Goal: Task Accomplishment & Management: Use online tool/utility

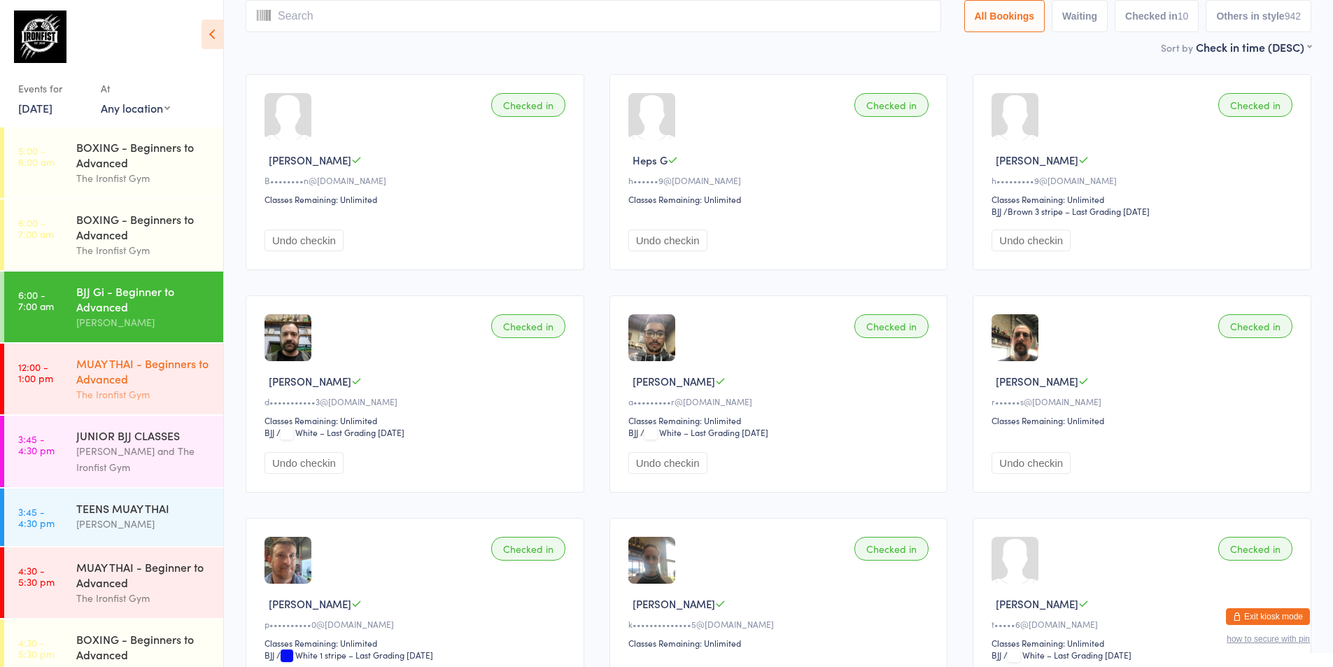
click at [160, 370] on div "MUAY THAI - Beginners to Advanced" at bounding box center [143, 370] width 135 height 31
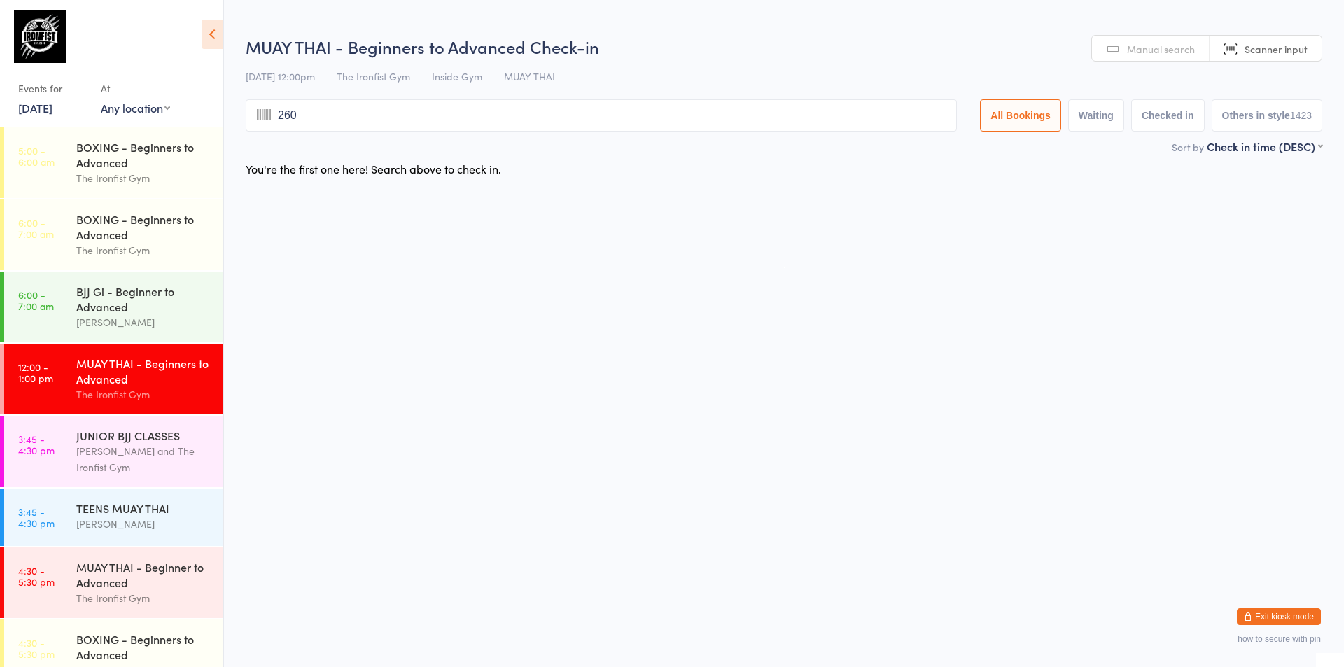
type input "2603"
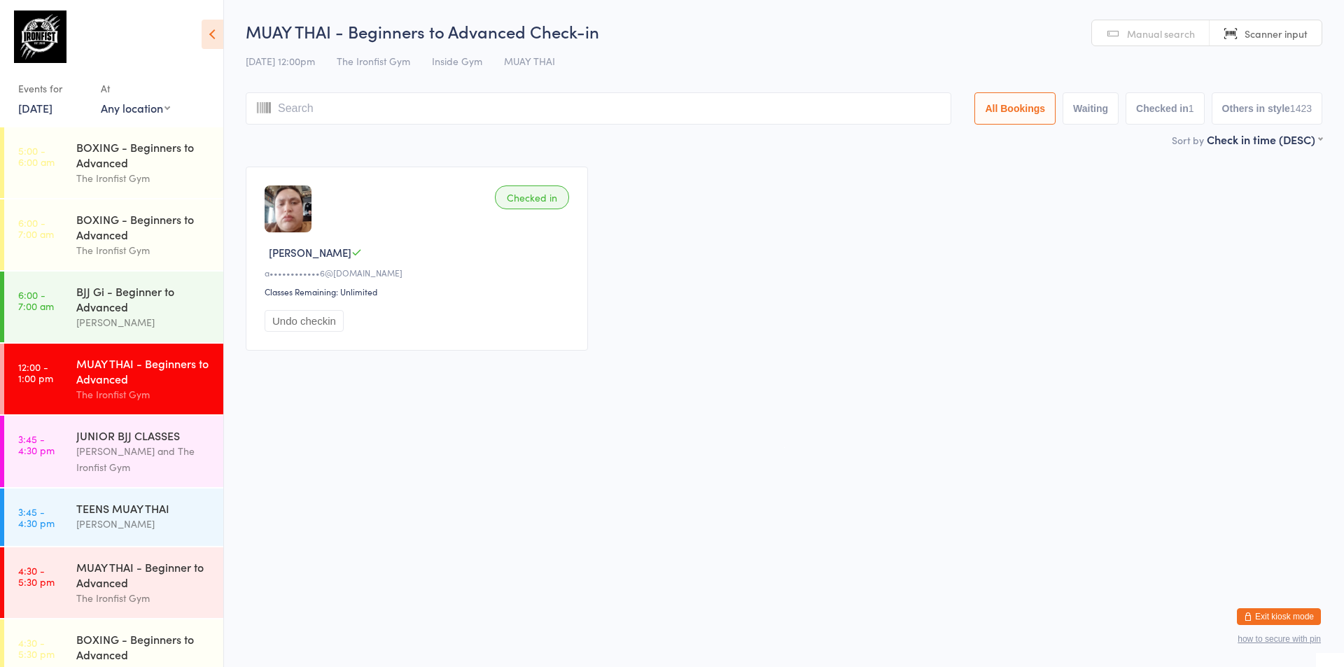
click at [86, 371] on div "MUAY THAI - Beginners to Advanced" at bounding box center [143, 370] width 135 height 31
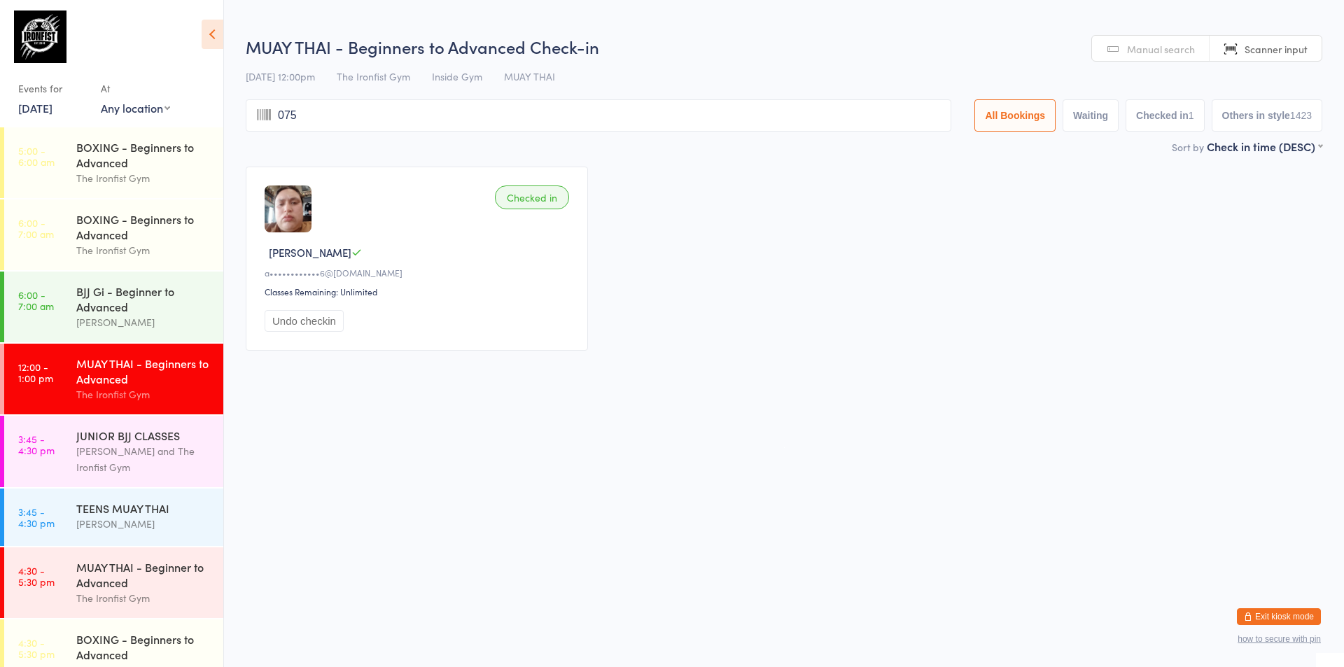
type input "0752"
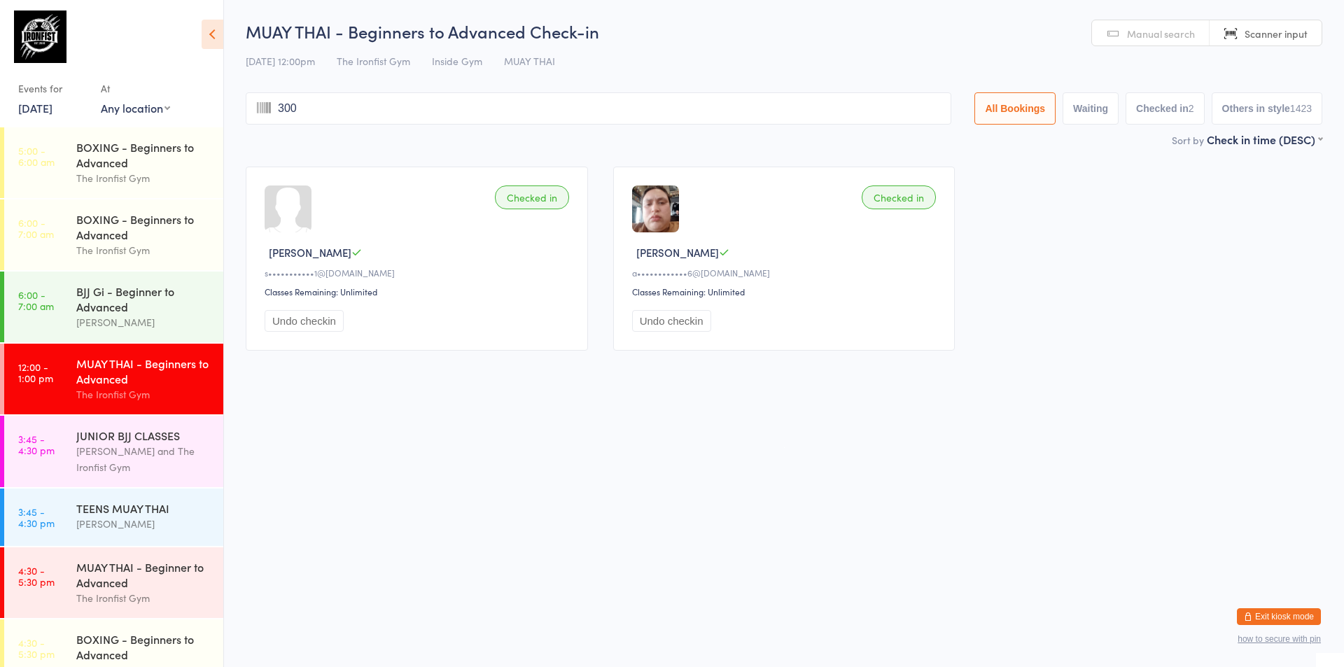
type input "3005"
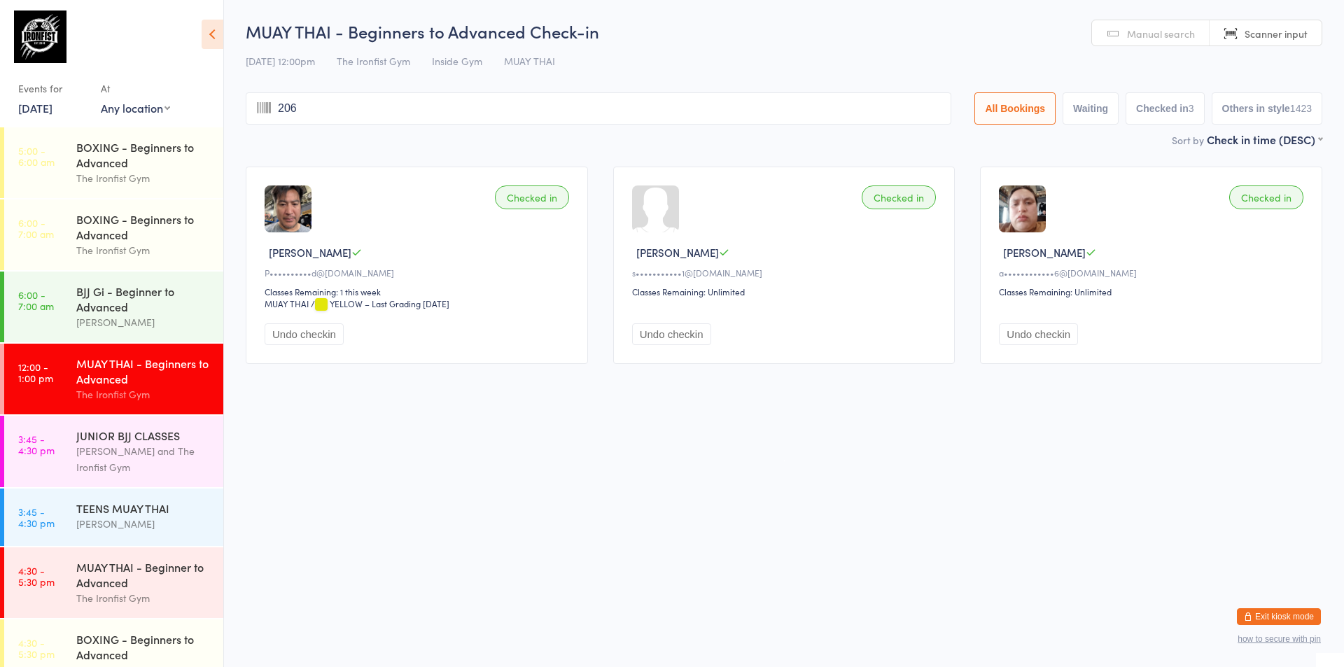
type input "2060"
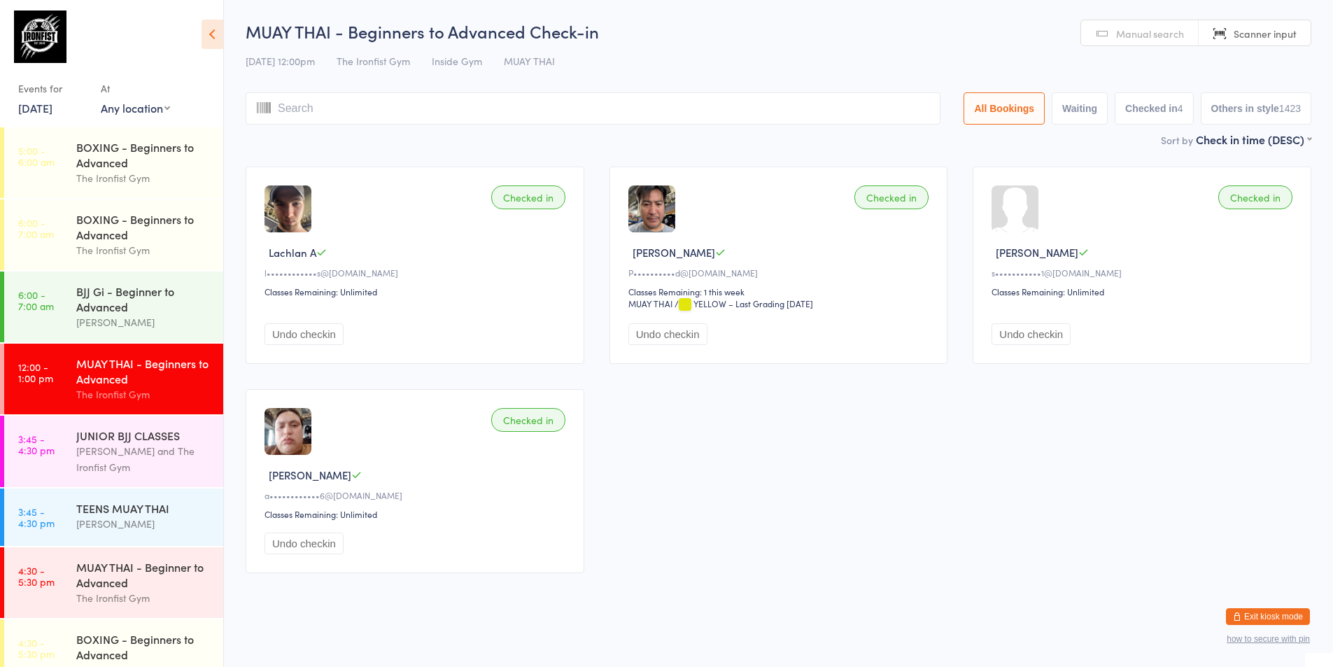
click at [80, 373] on div "MUAY THAI - Beginners to Advanced" at bounding box center [143, 370] width 135 height 31
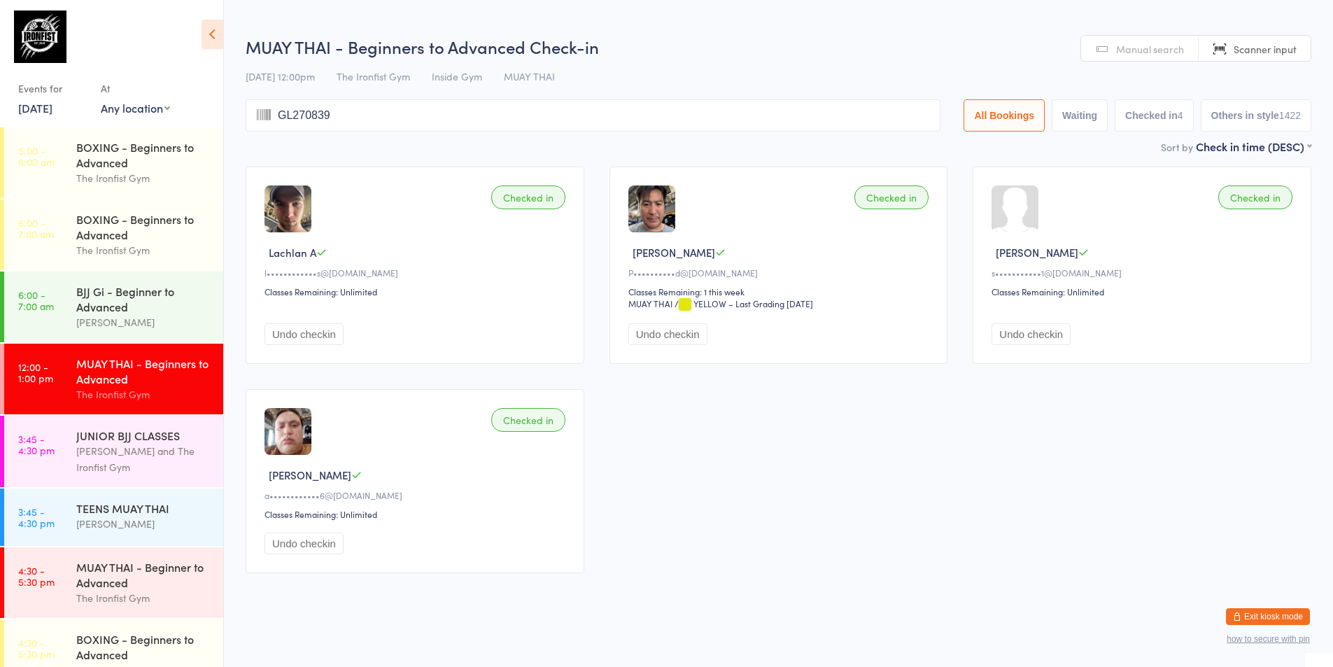
type input "GL270839A"
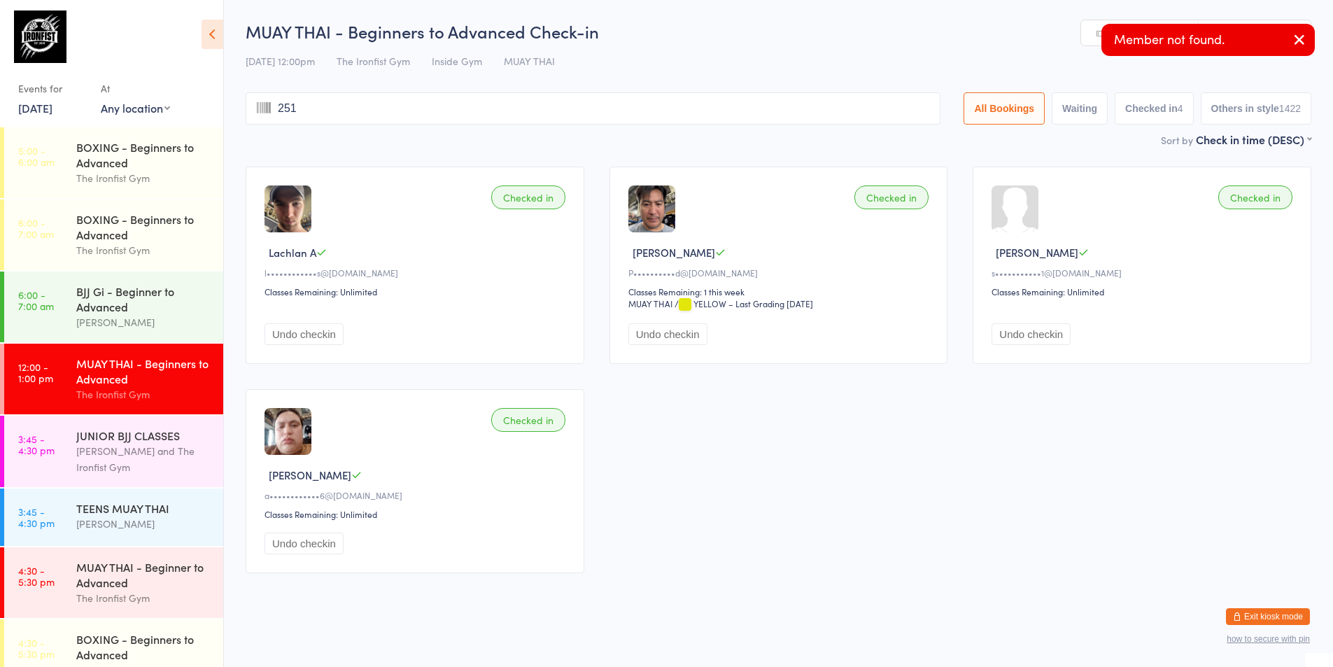
type input "2513"
